Goal: Information Seeking & Learning: Learn about a topic

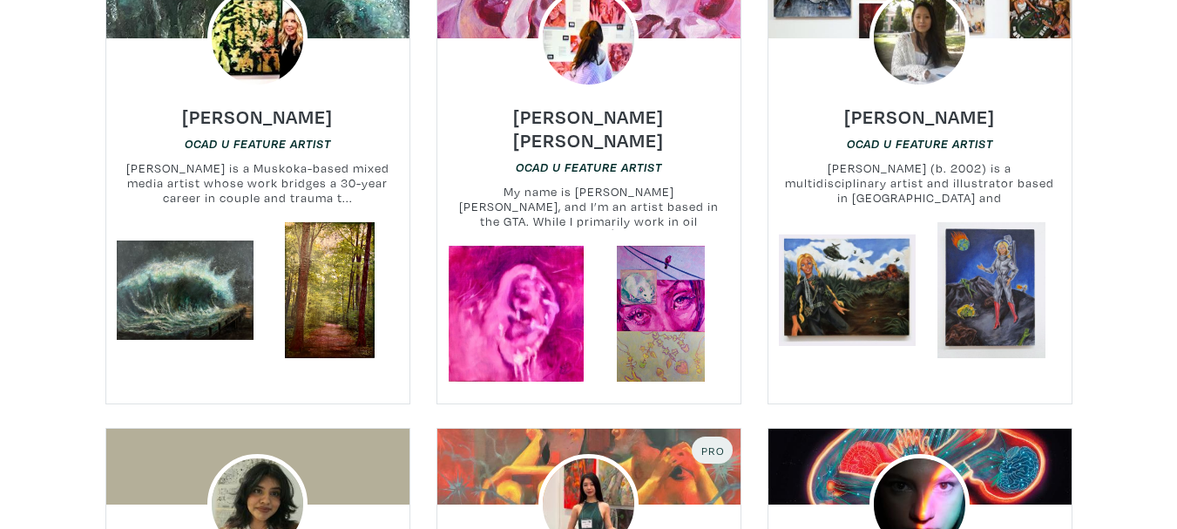
scroll to position [2700, 0]
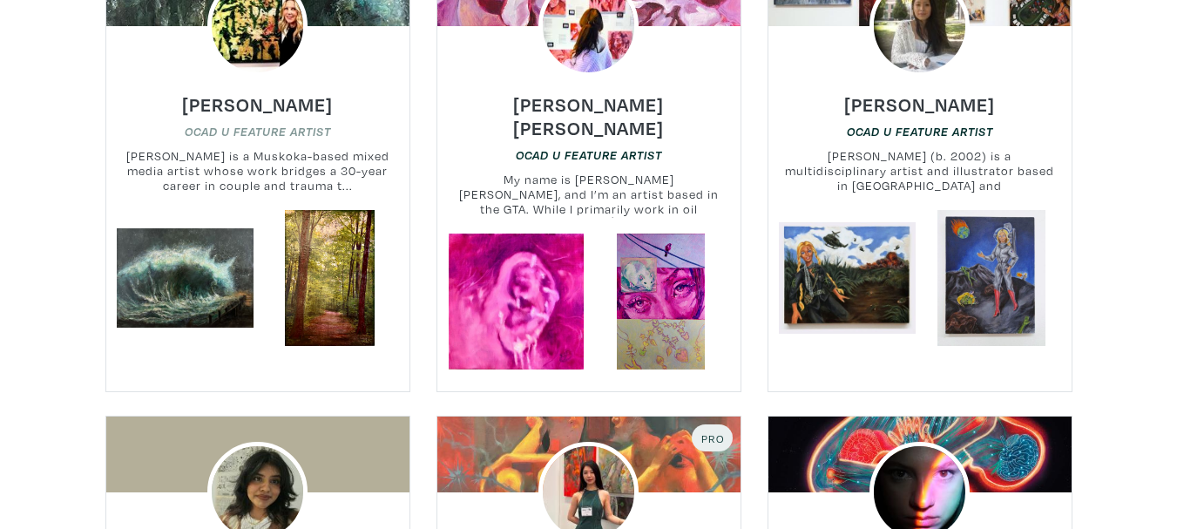
click at [231, 125] on em "OCAD U Feature Artist" at bounding box center [258, 132] width 146 height 14
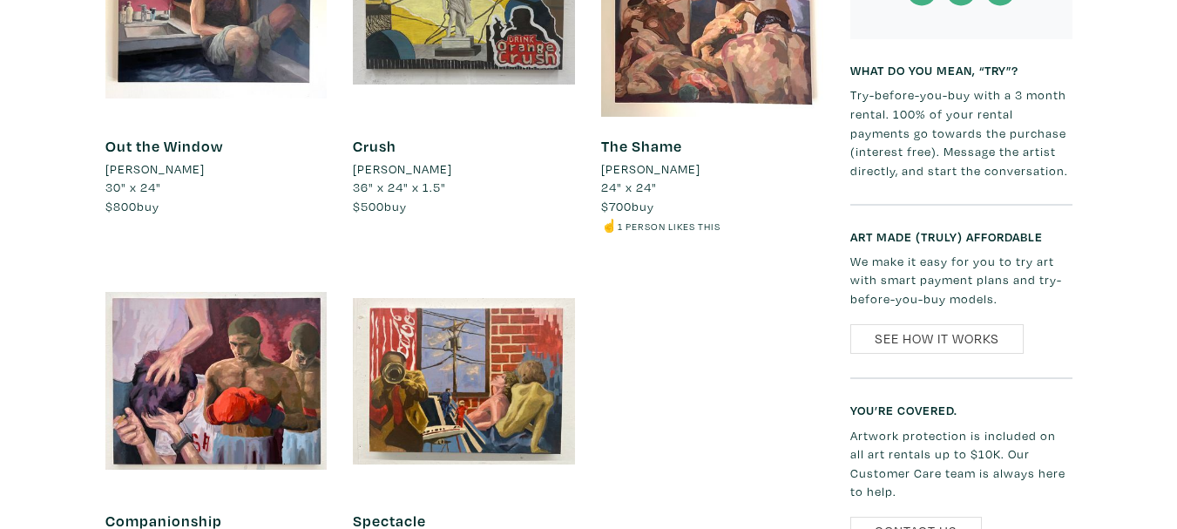
scroll to position [1219, 0]
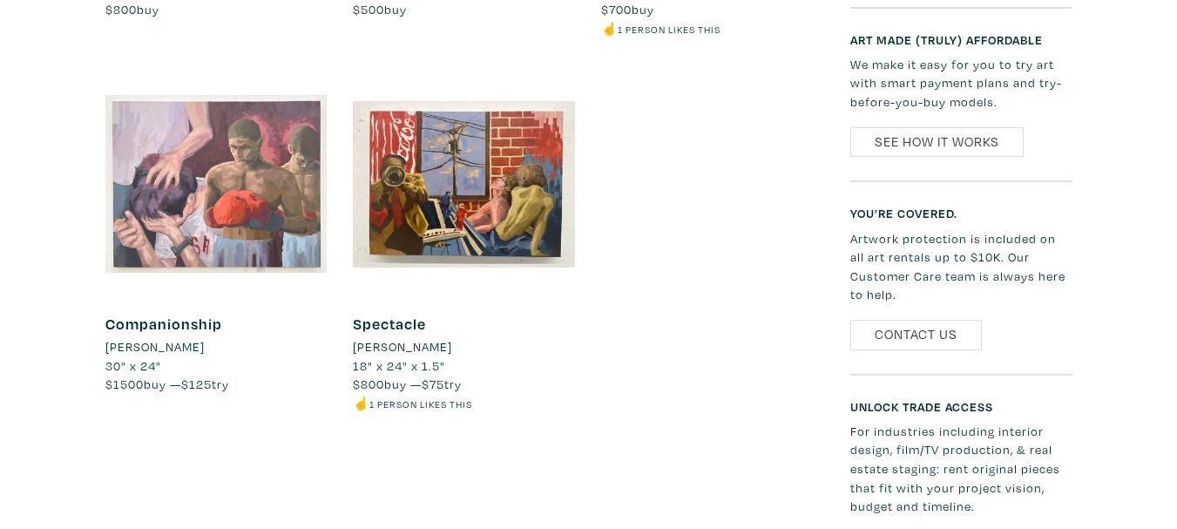
click at [193, 205] on div at bounding box center [216, 184] width 222 height 222
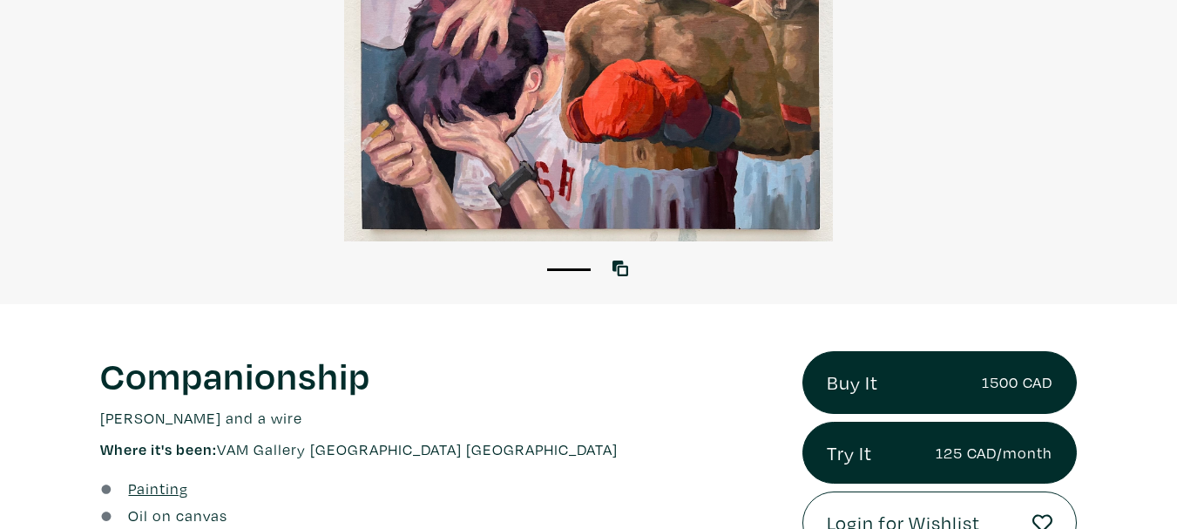
scroll to position [435, 0]
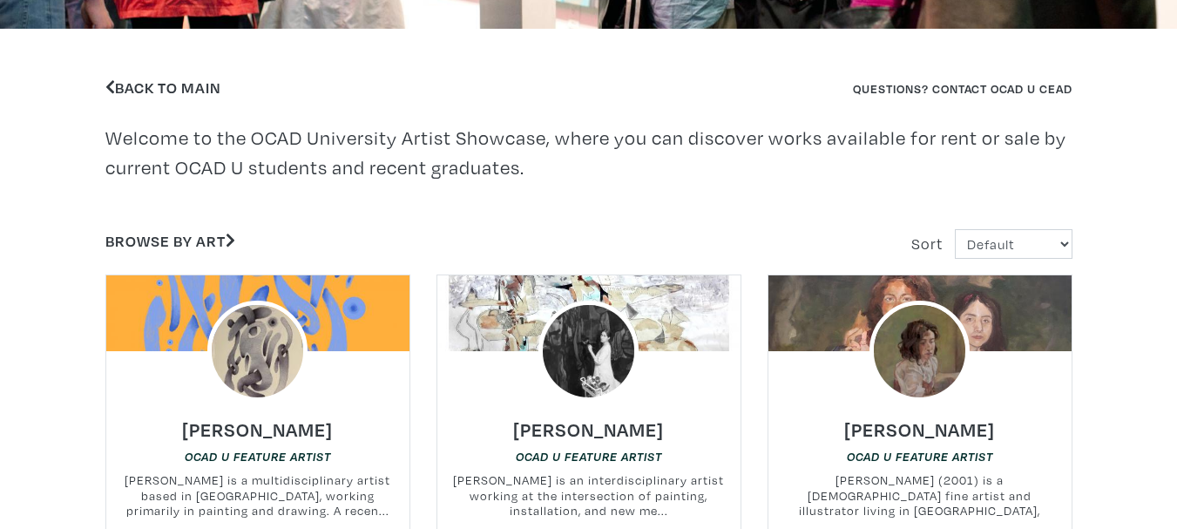
scroll to position [523, 0]
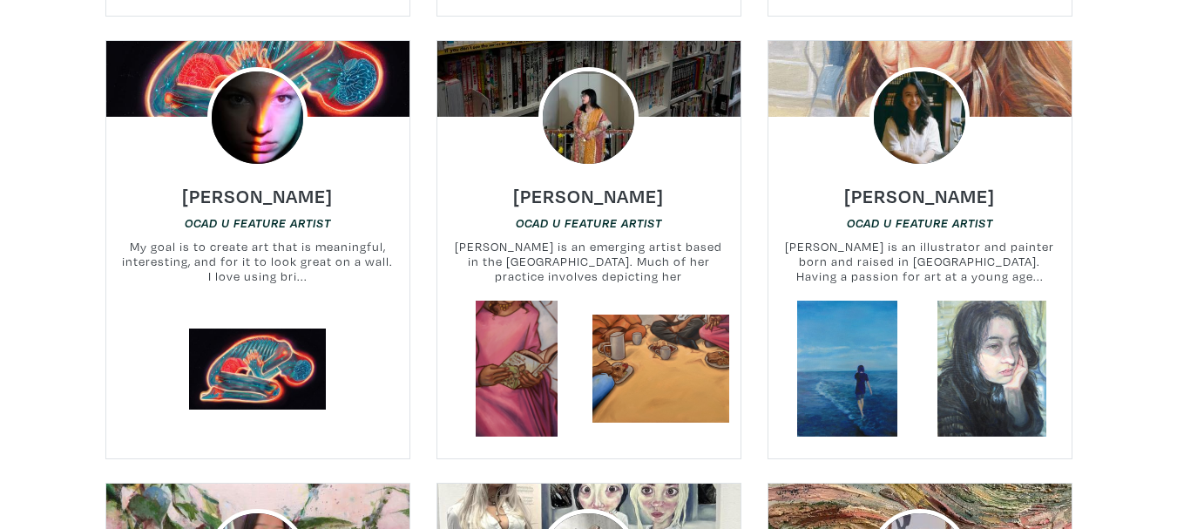
scroll to position [3397, 0]
